Goal: Transaction & Acquisition: Purchase product/service

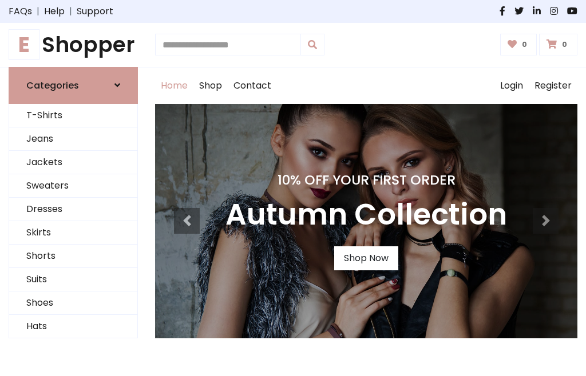
click at [293, 188] on h4 "10% Off Your First Order" at bounding box center [365, 180] width 281 height 16
click at [365, 258] on link "Shop Now" at bounding box center [366, 258] width 64 height 24
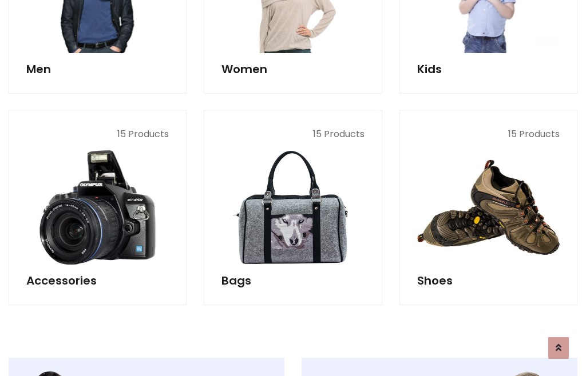
scroll to position [1140, 0]
